Goal: Find specific page/section: Find specific page/section

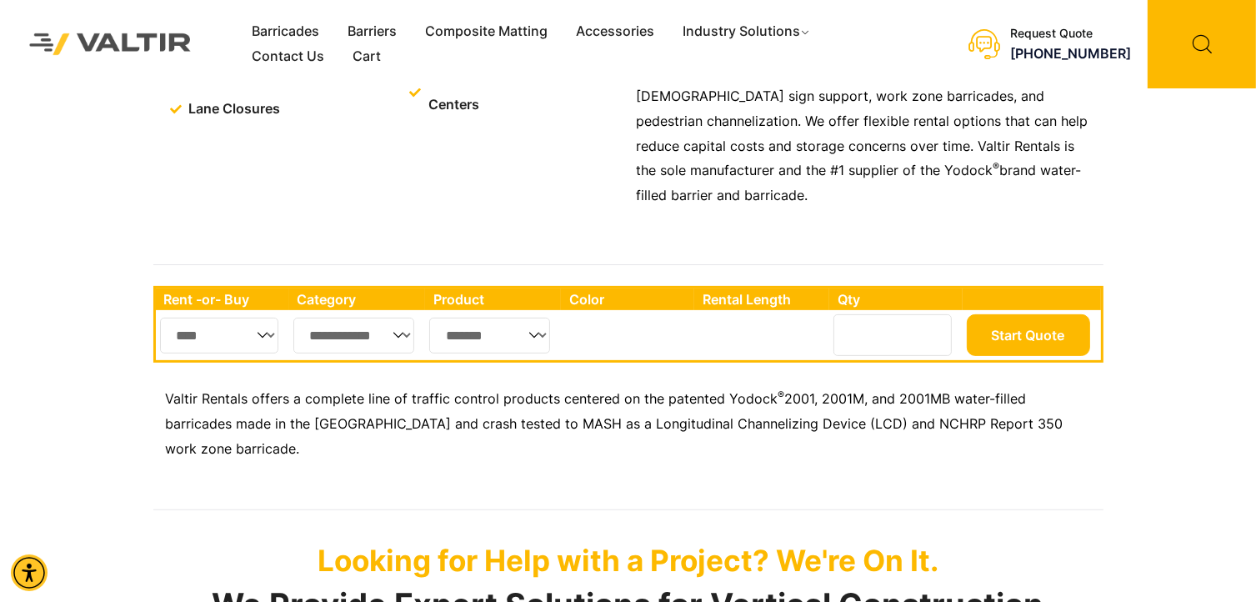
scroll to position [500, 0]
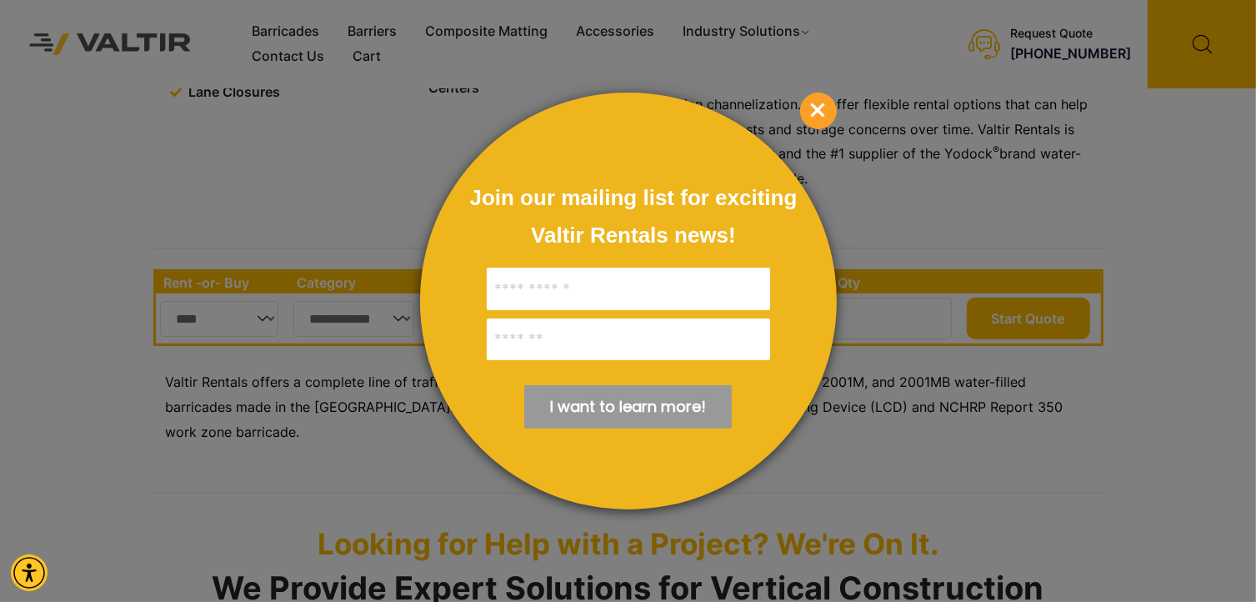
click at [823, 112] on span "×" at bounding box center [818, 111] width 37 height 37
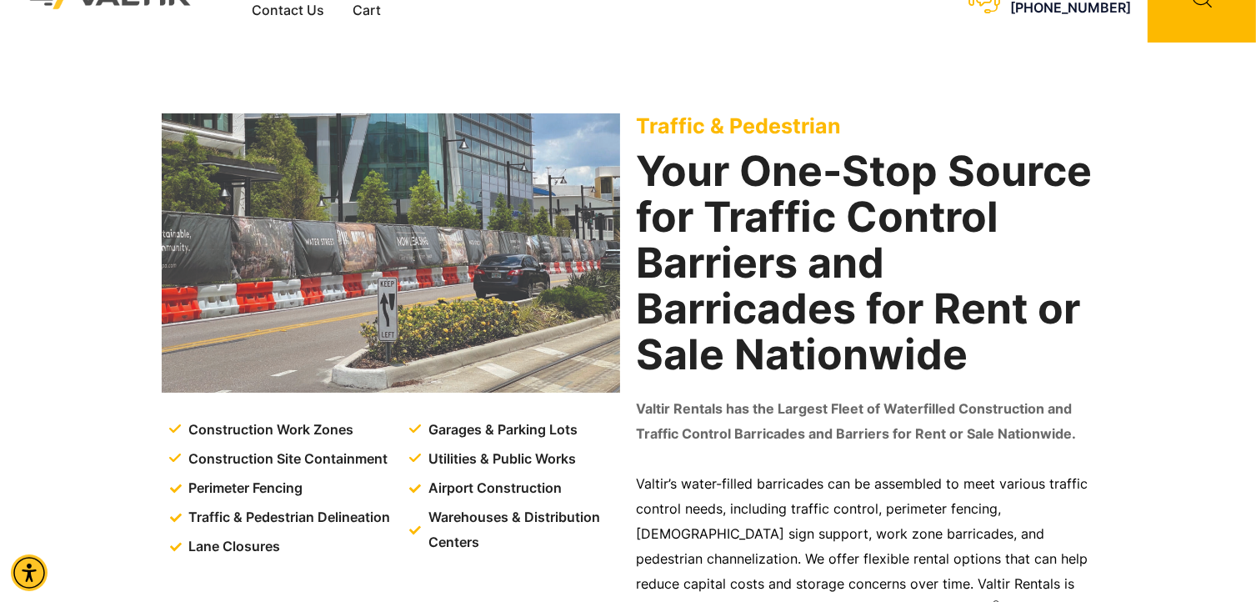
scroll to position [0, 0]
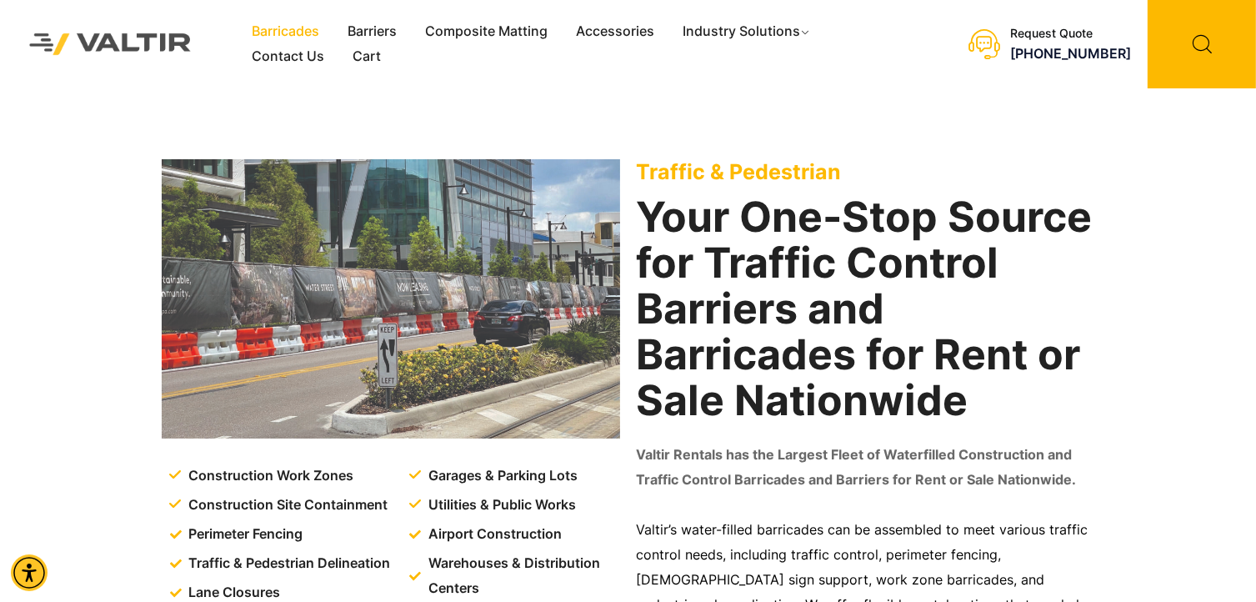
click at [288, 35] on link "Barricades" at bounding box center [286, 31] width 96 height 25
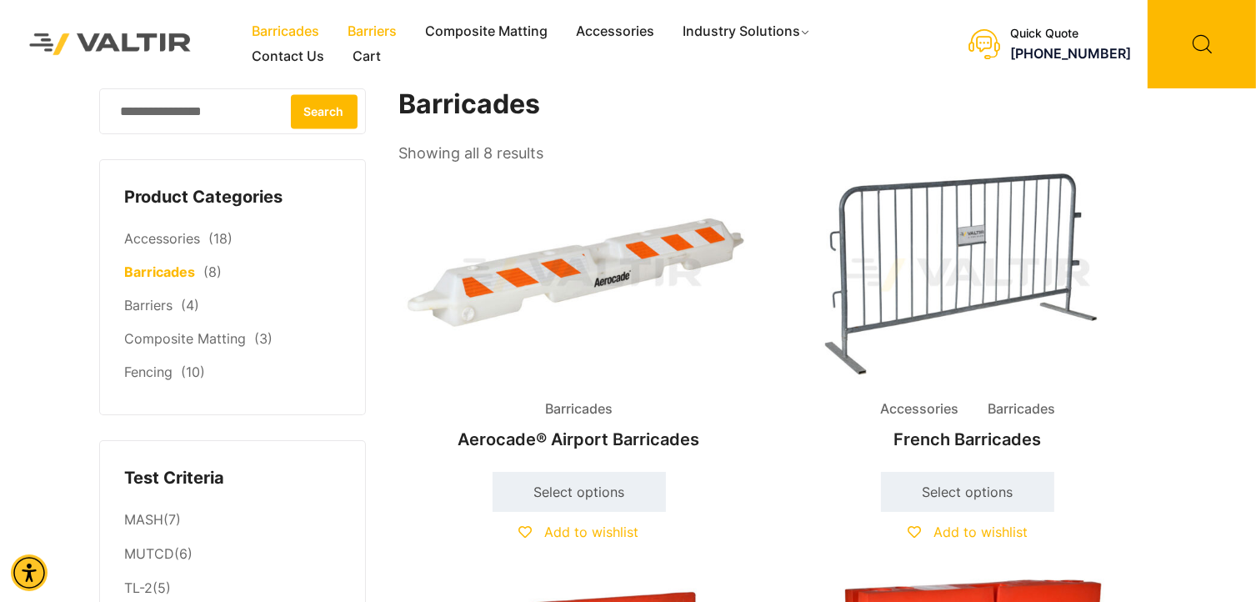
click at [369, 31] on link "Barriers" at bounding box center [372, 31] width 78 height 25
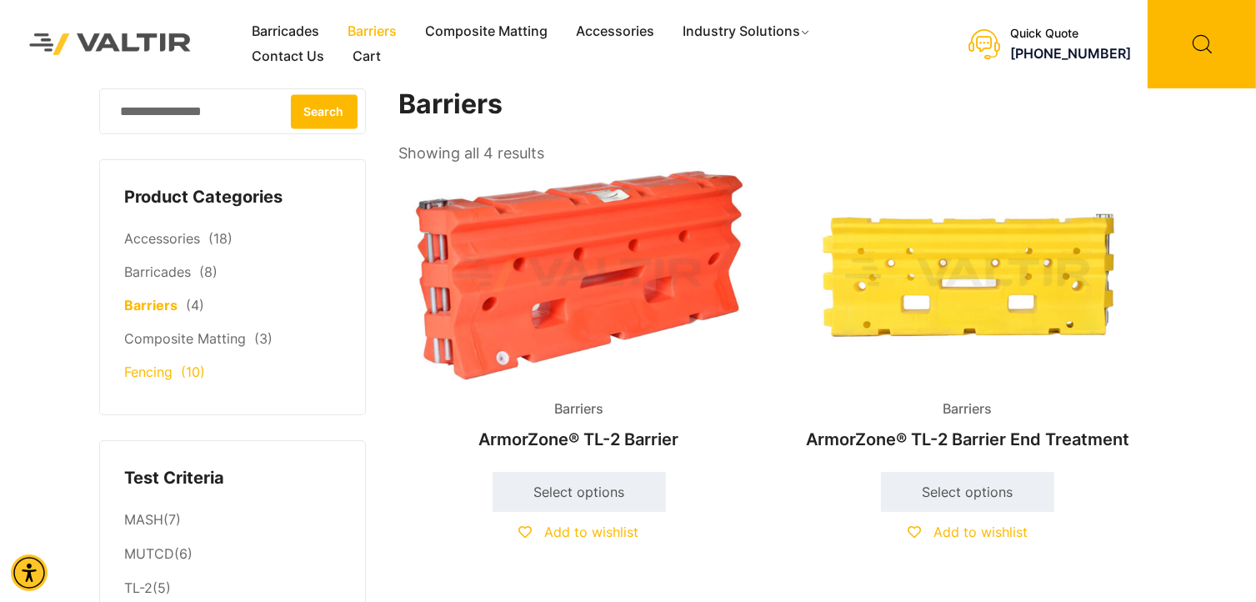
click at [167, 378] on link "Fencing" at bounding box center [149, 371] width 48 height 17
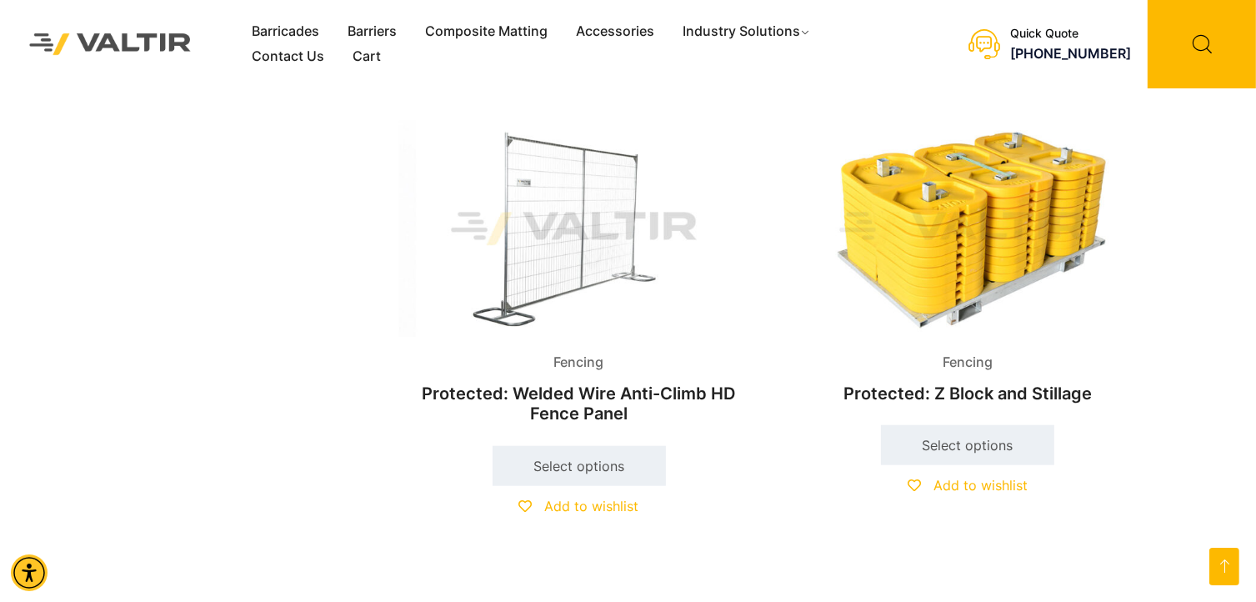
scroll to position [1750, 0]
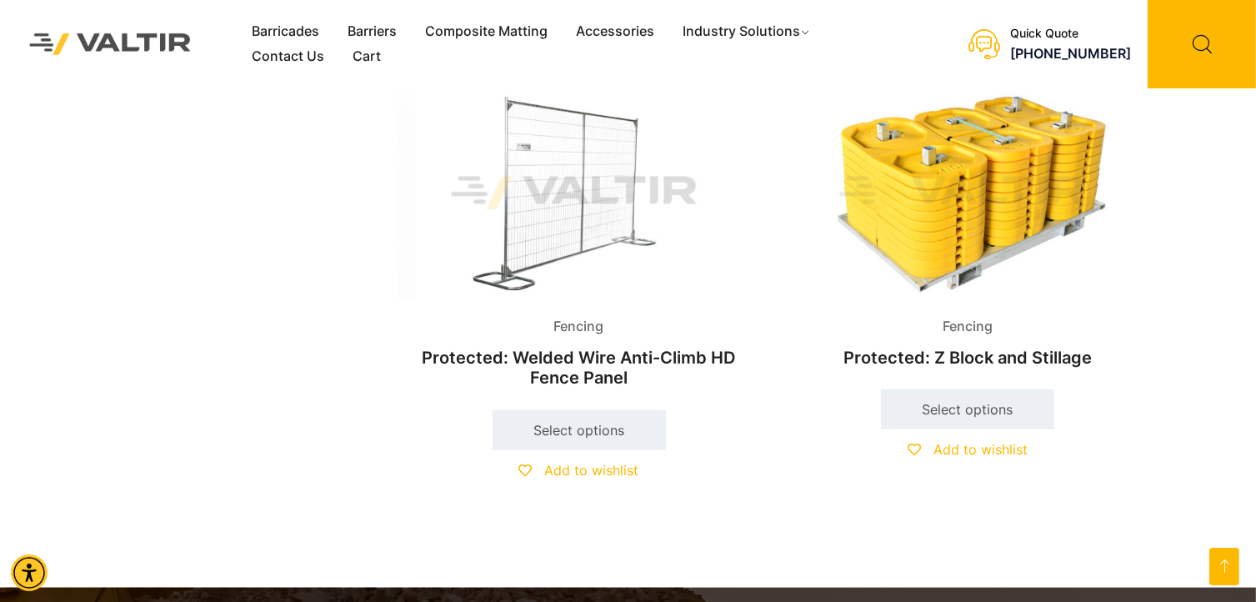
click at [568, 358] on h2 "Protected: Welded Wire Anti-Climb HD Fence Panel" at bounding box center [579, 367] width 360 height 57
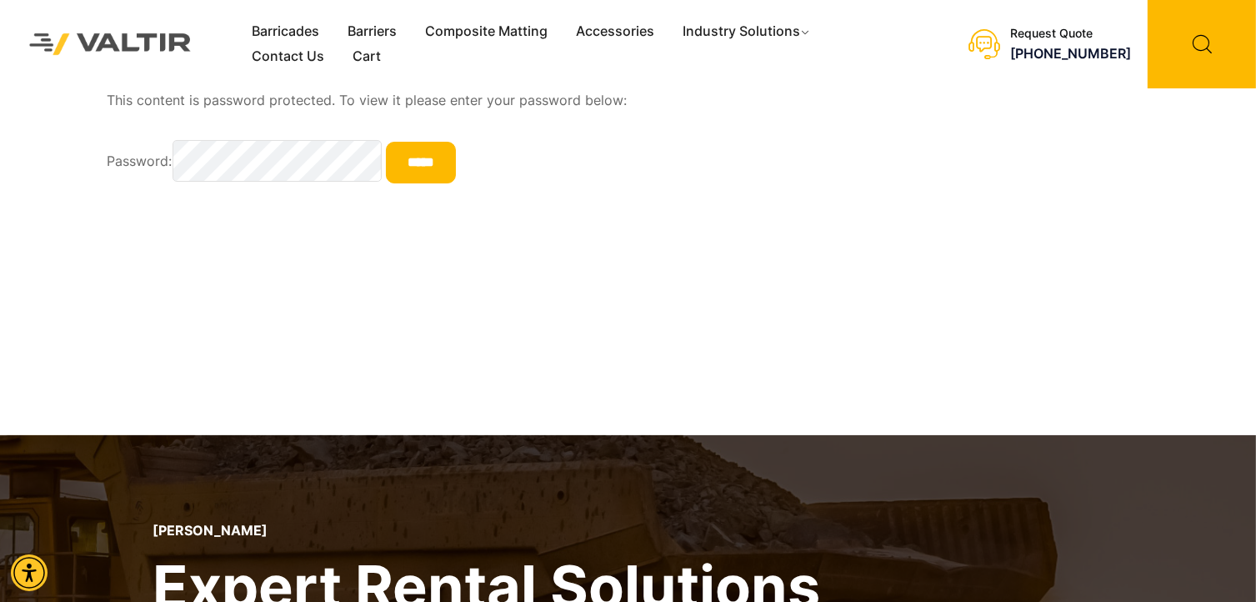
click at [837, 174] on p "Password: *****" at bounding box center [629, 161] width 1042 height 43
